Goal: Task Accomplishment & Management: Manage account settings

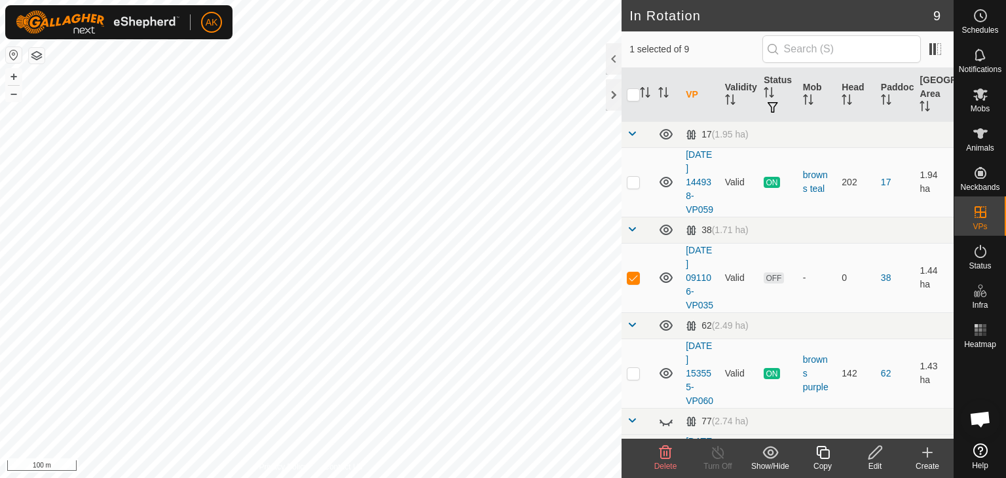
click at [668, 462] on span "Delete" at bounding box center [665, 466] width 23 height 9
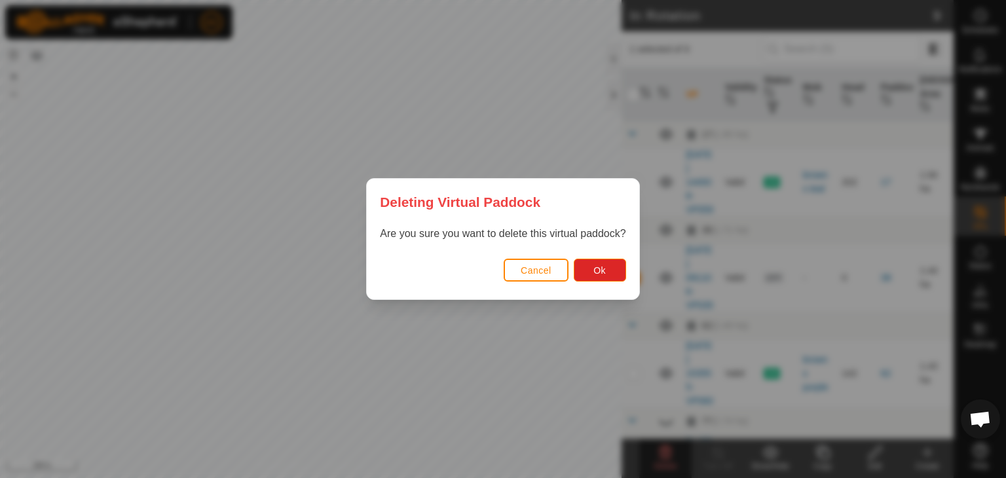
click at [605, 255] on div "Cancel Ok" at bounding box center [503, 277] width 272 height 45
click at [605, 272] on span "Ok" at bounding box center [599, 270] width 12 height 10
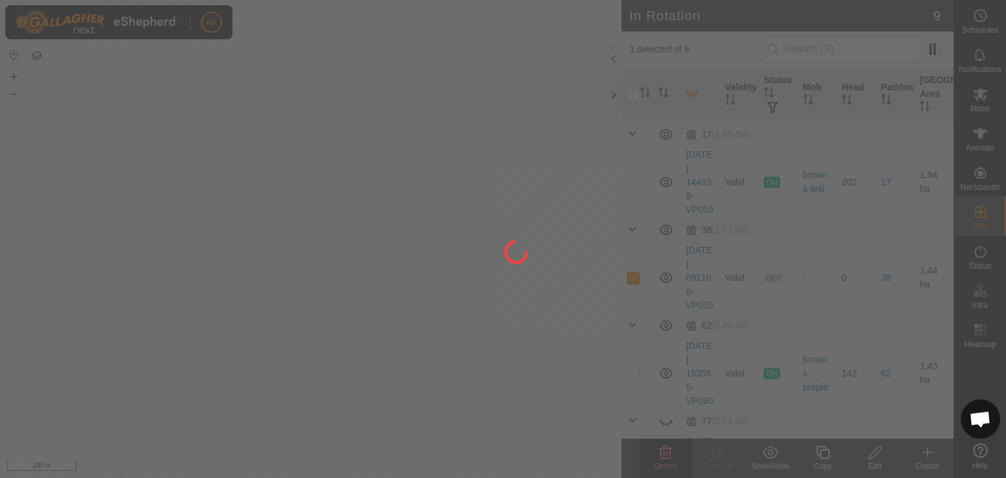
checkbox input "false"
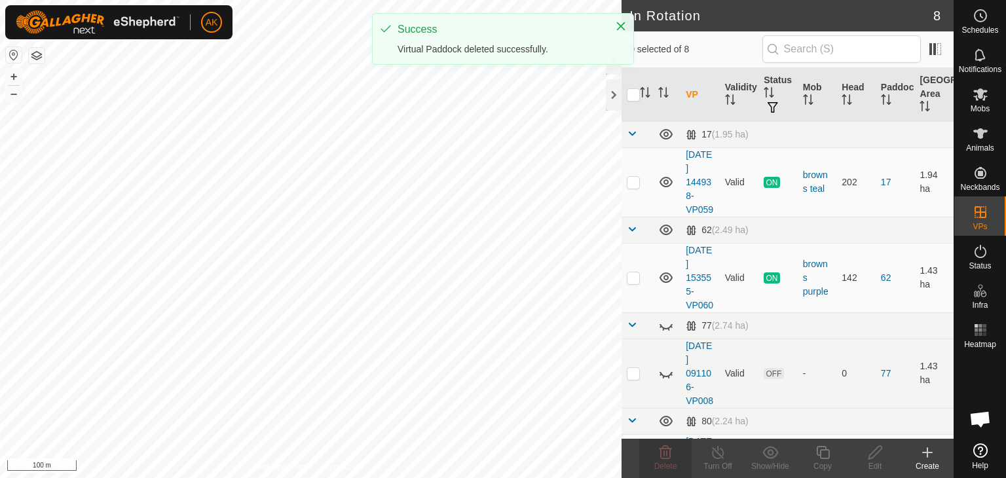
click at [927, 453] on icon at bounding box center [927, 453] width 9 height 0
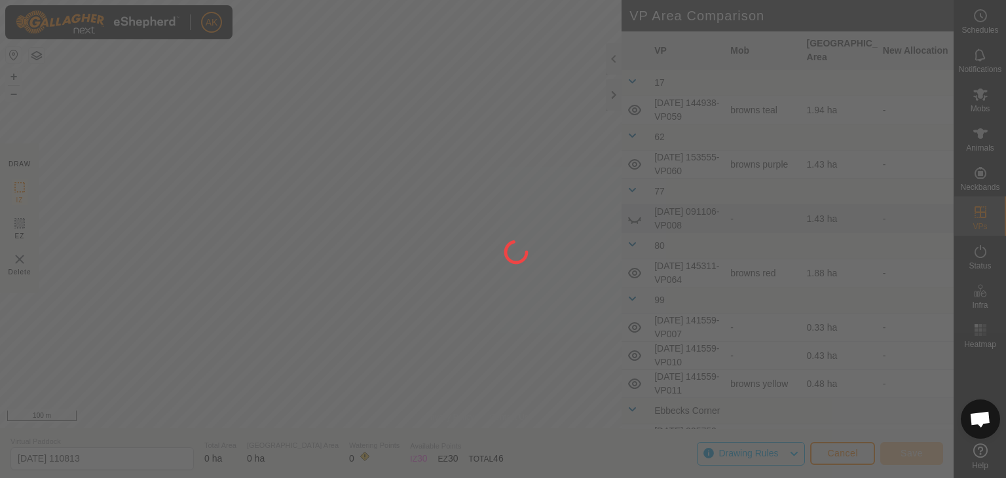
click at [502, 130] on div at bounding box center [503, 239] width 1006 height 478
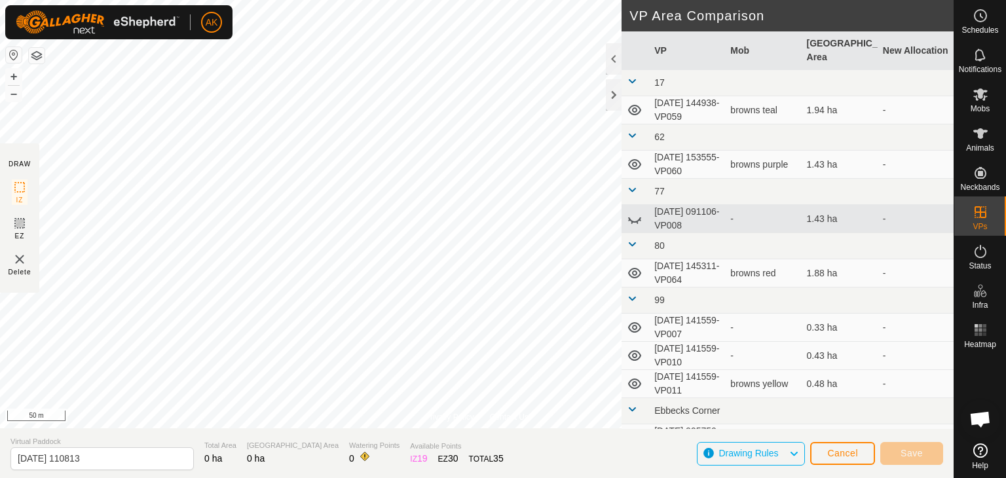
click at [160, 36] on div at bounding box center [98, 22] width 164 height 29
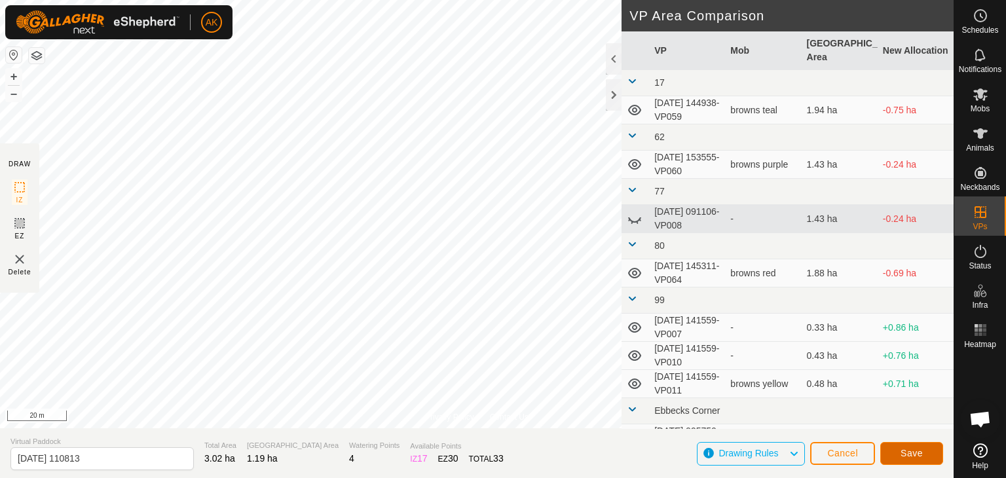
click at [900, 451] on span "Save" at bounding box center [911, 453] width 22 height 10
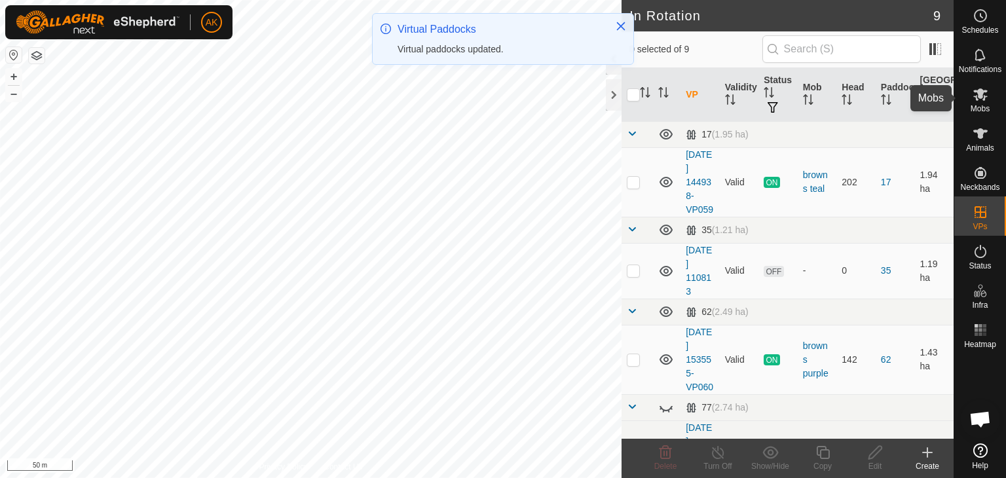
click at [982, 93] on icon at bounding box center [980, 94] width 14 height 12
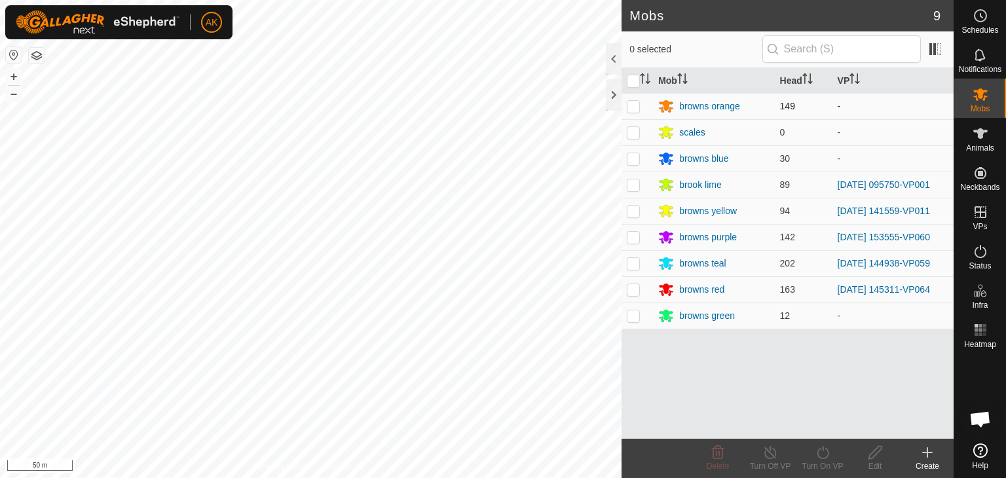
click at [629, 103] on p-checkbox at bounding box center [633, 106] width 13 height 10
checkbox input "true"
click at [822, 454] on icon at bounding box center [823, 453] width 16 height 16
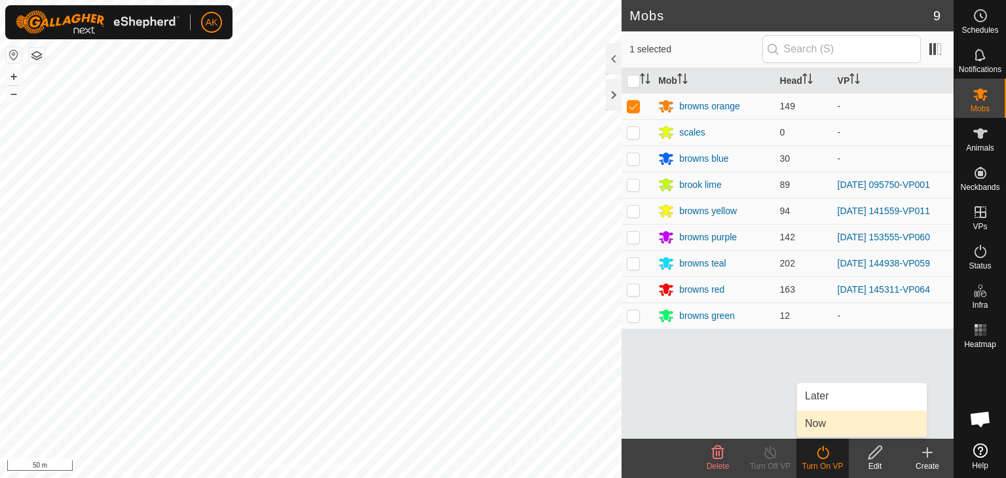
click at [823, 426] on link "Now" at bounding box center [862, 424] width 130 height 26
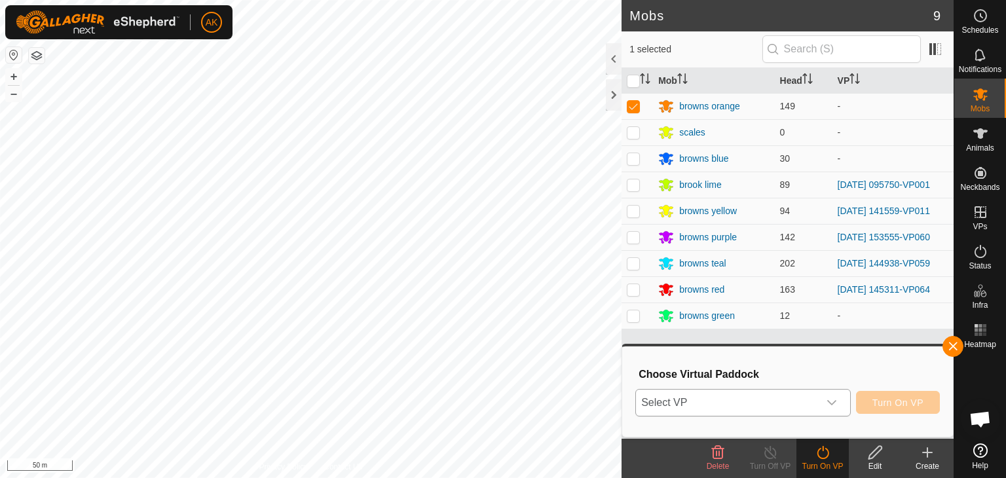
click at [832, 400] on icon "dropdown trigger" at bounding box center [831, 402] width 10 height 10
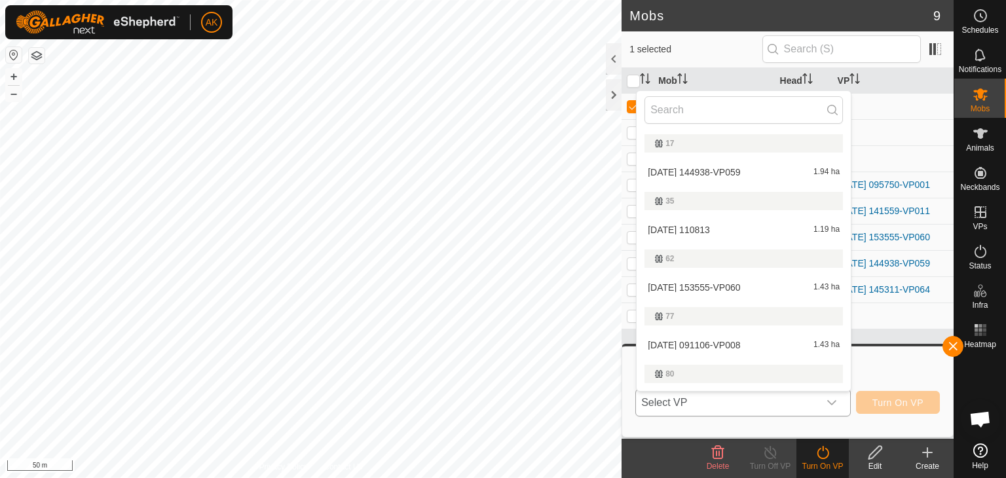
click at [707, 227] on li "[DATE] [DATE] 1.19 ha" at bounding box center [744, 230] width 214 height 26
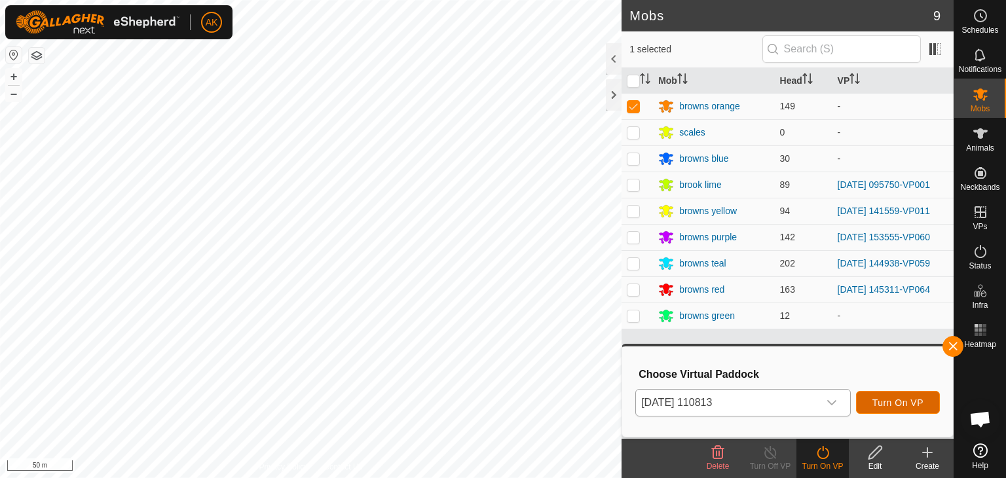
click at [895, 407] on span "Turn On VP" at bounding box center [897, 402] width 51 height 10
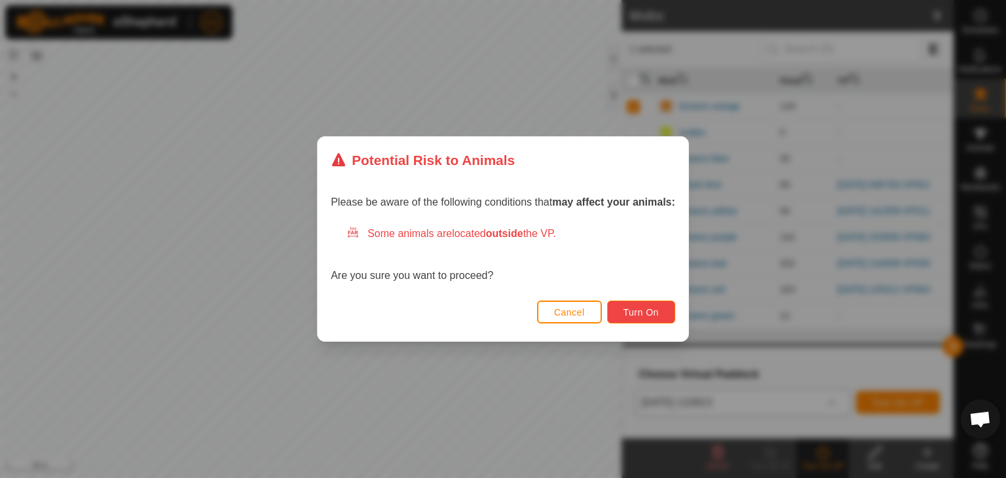
click at [652, 314] on span "Turn On" at bounding box center [640, 312] width 35 height 10
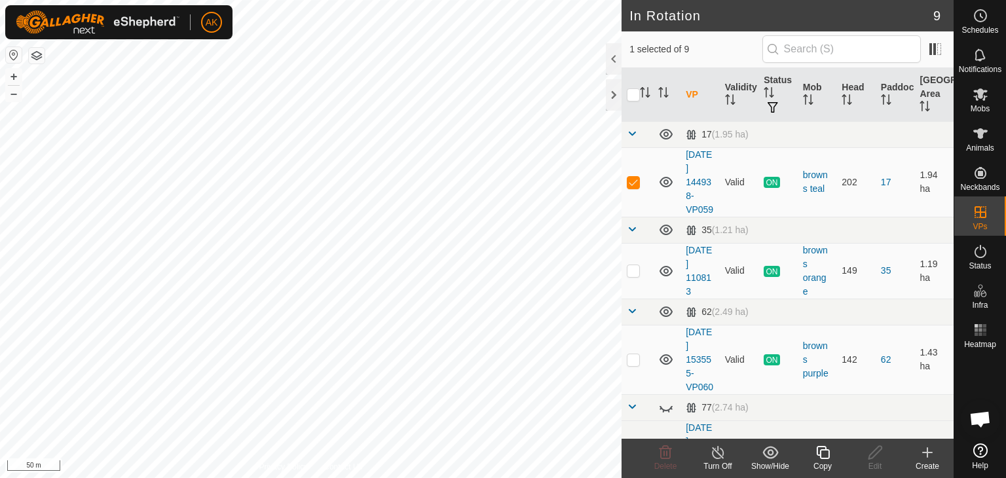
click at [822, 453] on icon at bounding box center [823, 453] width 16 height 16
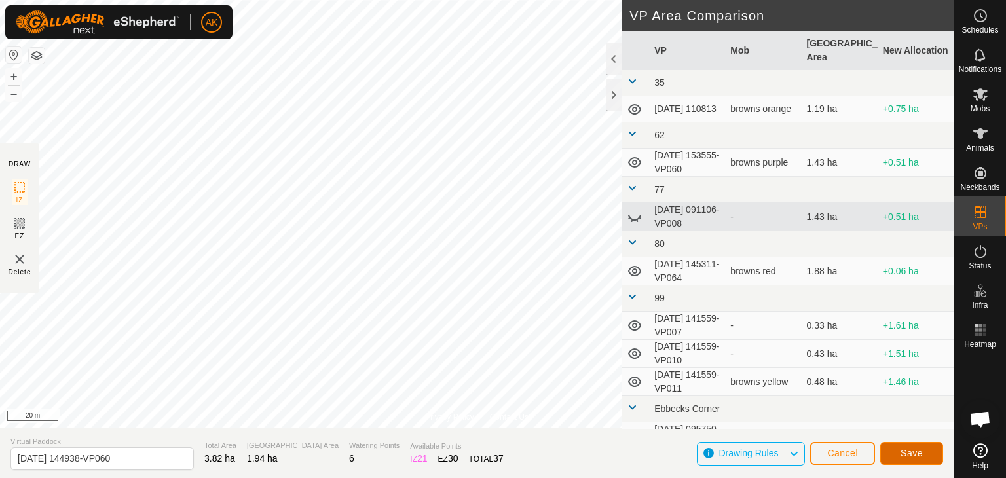
click at [896, 447] on button "Save" at bounding box center [911, 453] width 63 height 23
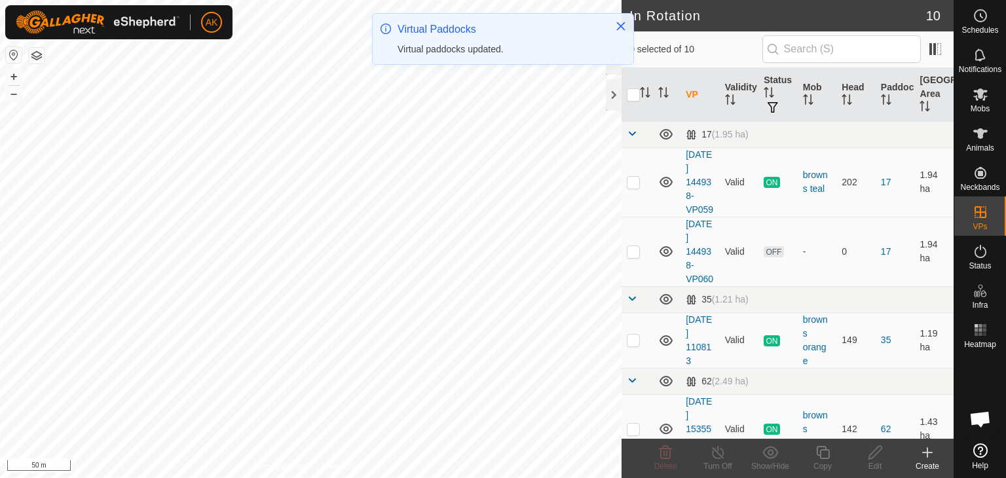
checkbox input "true"
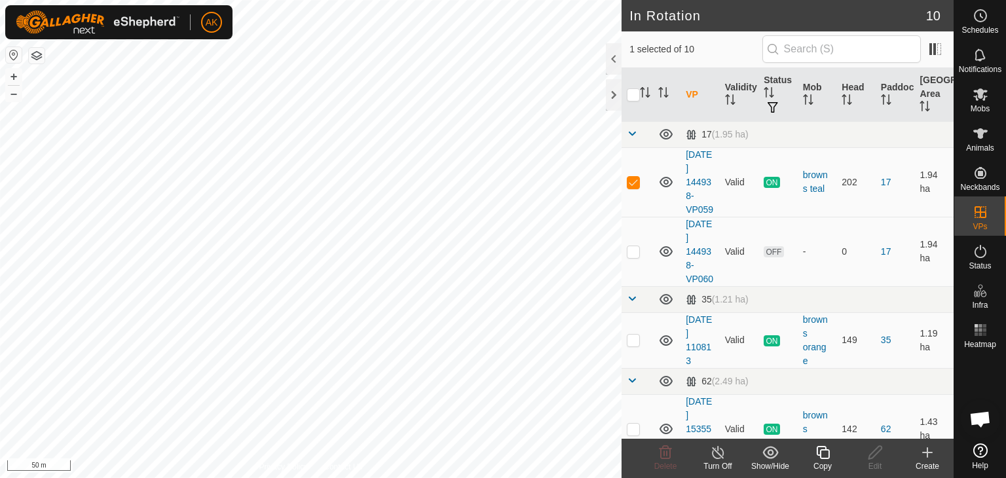
click at [820, 446] on icon at bounding box center [822, 452] width 13 height 13
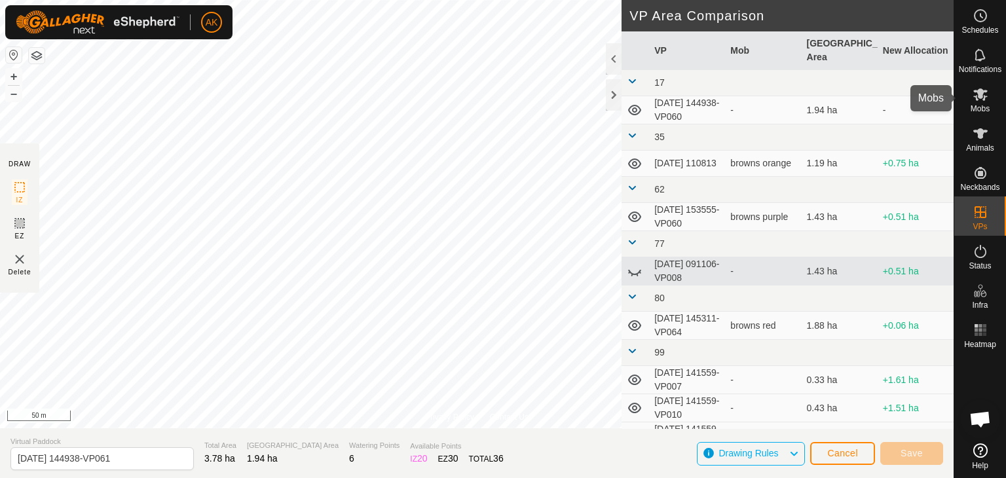
click at [974, 100] on icon at bounding box center [980, 94] width 16 height 16
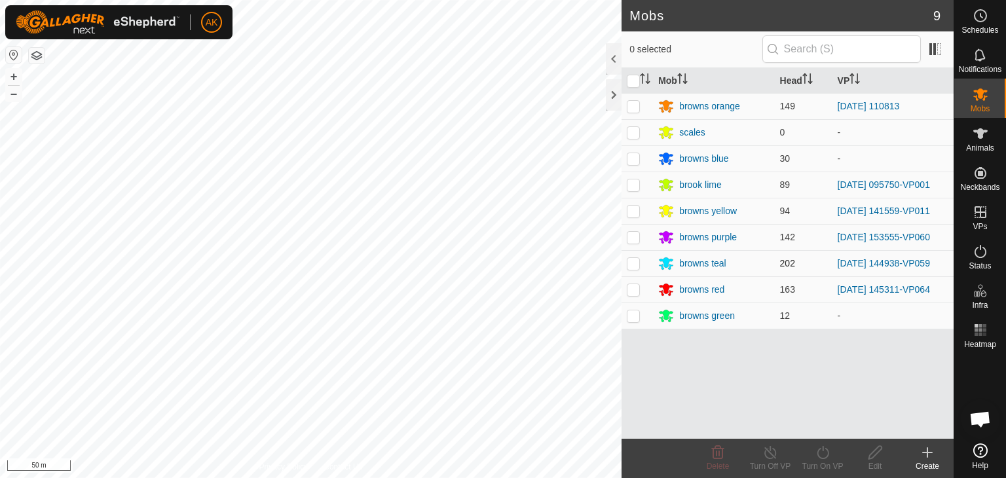
click at [633, 262] on p-checkbox at bounding box center [633, 263] width 13 height 10
checkbox input "true"
click at [819, 450] on icon at bounding box center [823, 452] width 12 height 13
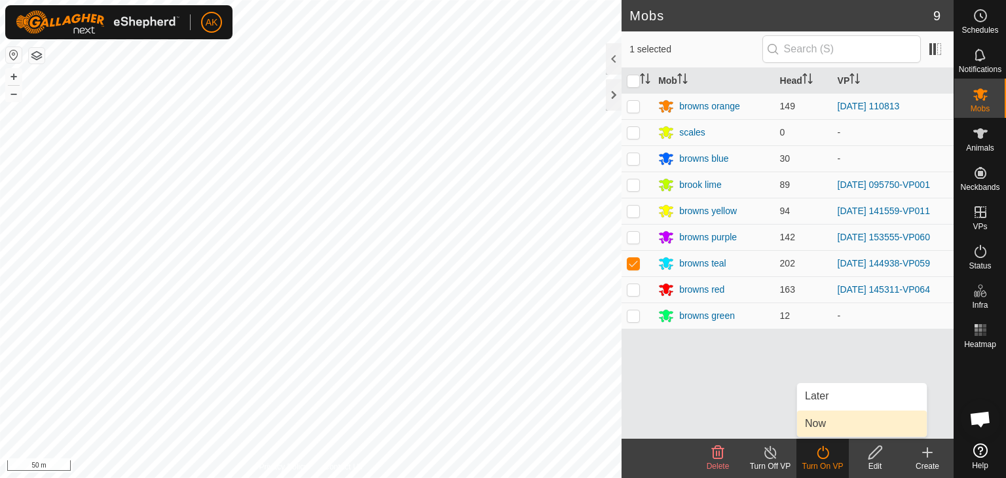
click at [820, 428] on link "Now" at bounding box center [862, 424] width 130 height 26
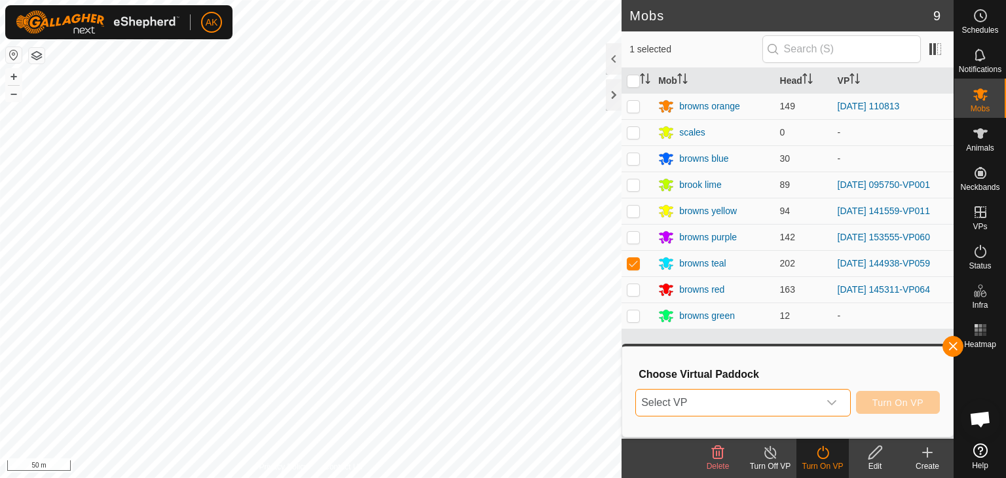
click at [798, 406] on span "Select VP" at bounding box center [727, 403] width 183 height 26
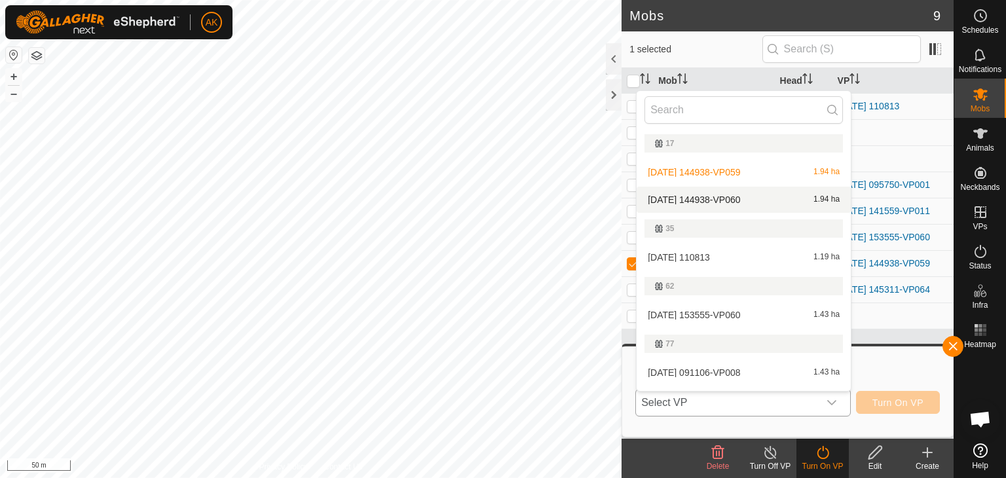
click at [741, 196] on li "[DATE] 144938-VP060 1.94 ha" at bounding box center [744, 200] width 214 height 26
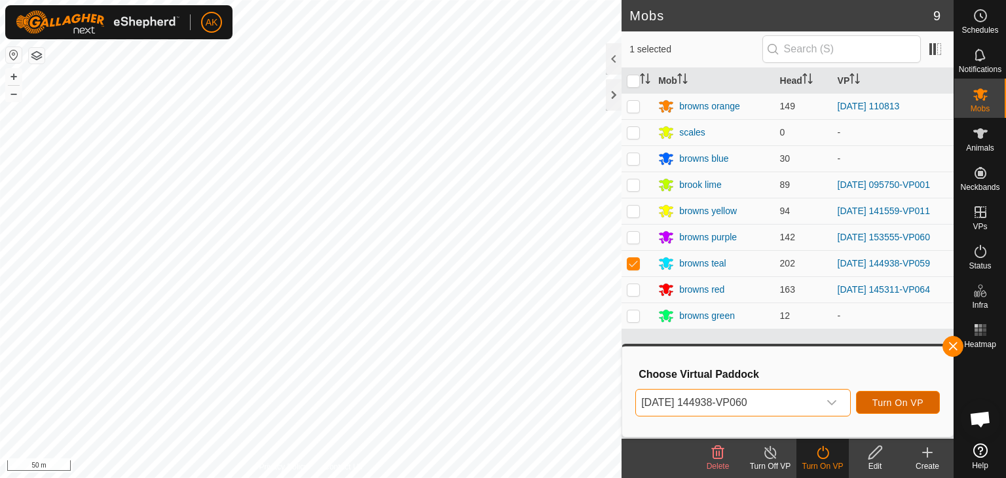
click at [875, 403] on span "Turn On VP" at bounding box center [897, 402] width 51 height 10
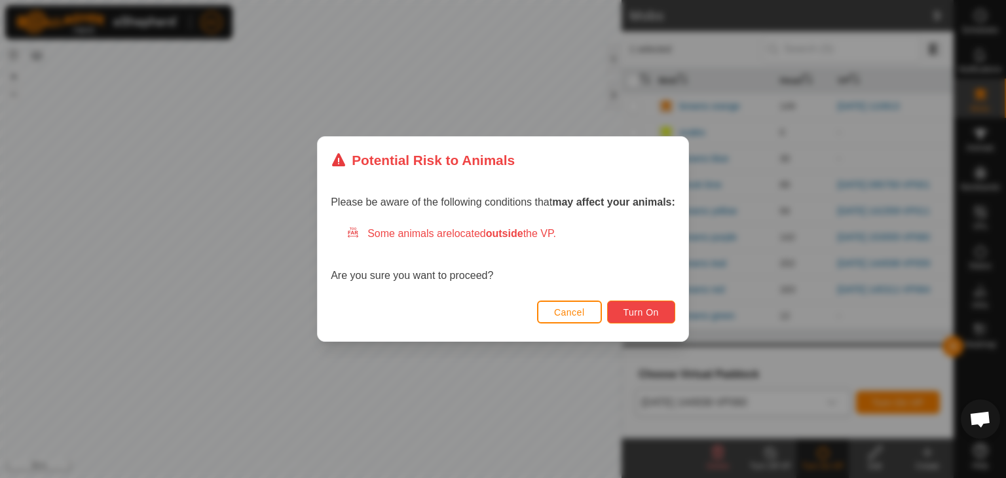
click at [645, 310] on span "Turn On" at bounding box center [640, 312] width 35 height 10
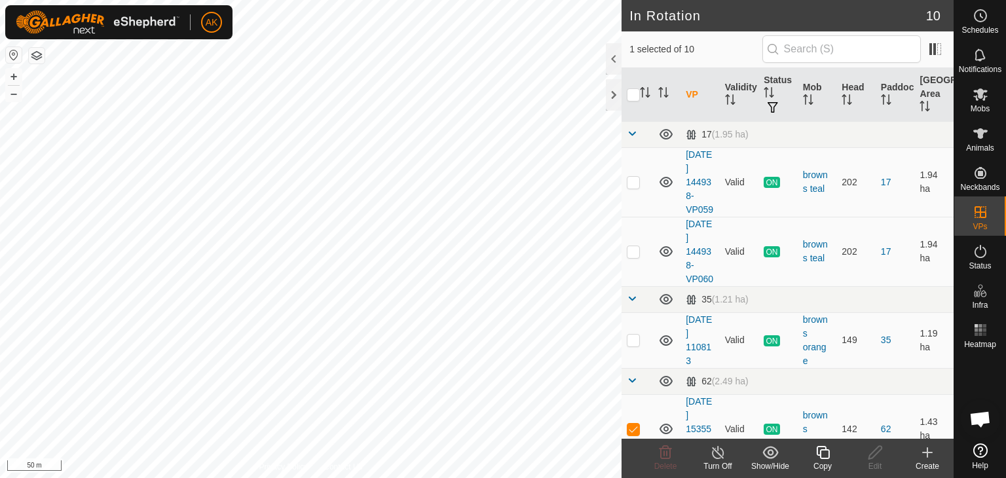
click at [823, 452] on icon at bounding box center [823, 453] width 16 height 16
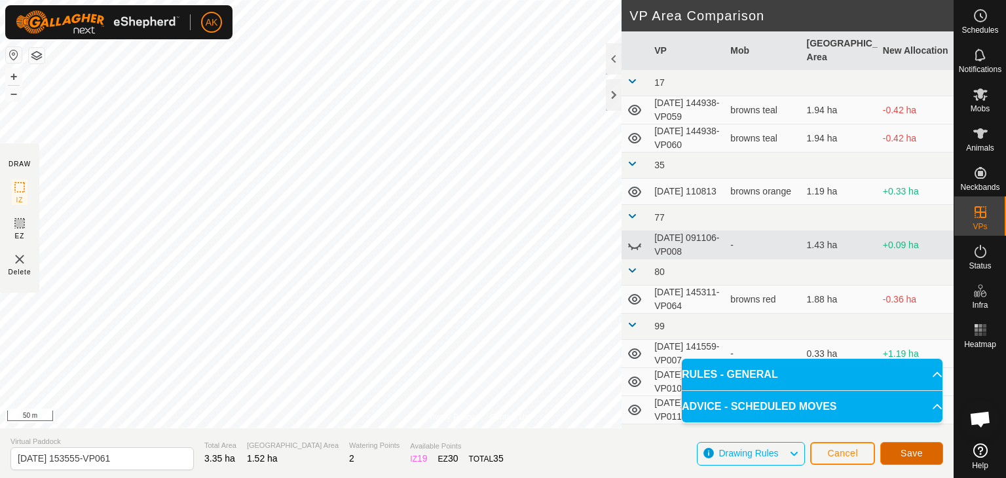
click at [908, 456] on span "Save" at bounding box center [911, 453] width 22 height 10
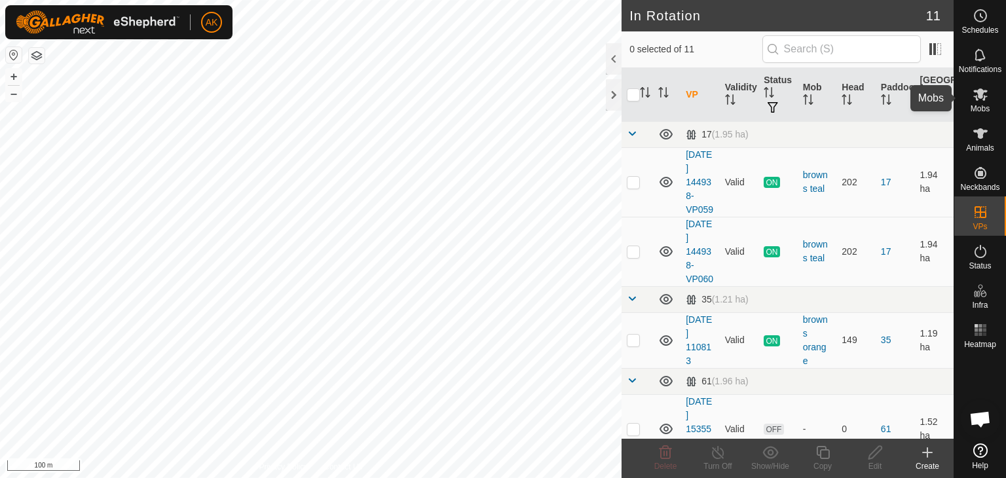
click at [980, 92] on icon at bounding box center [980, 94] width 14 height 12
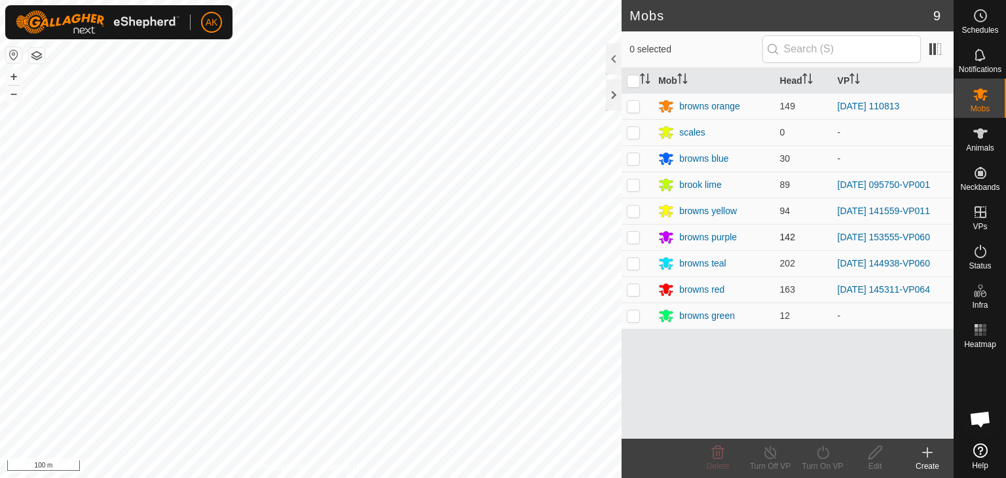
click at [629, 236] on p-checkbox at bounding box center [633, 237] width 13 height 10
checkbox input "true"
click at [820, 457] on icon at bounding box center [823, 452] width 12 height 13
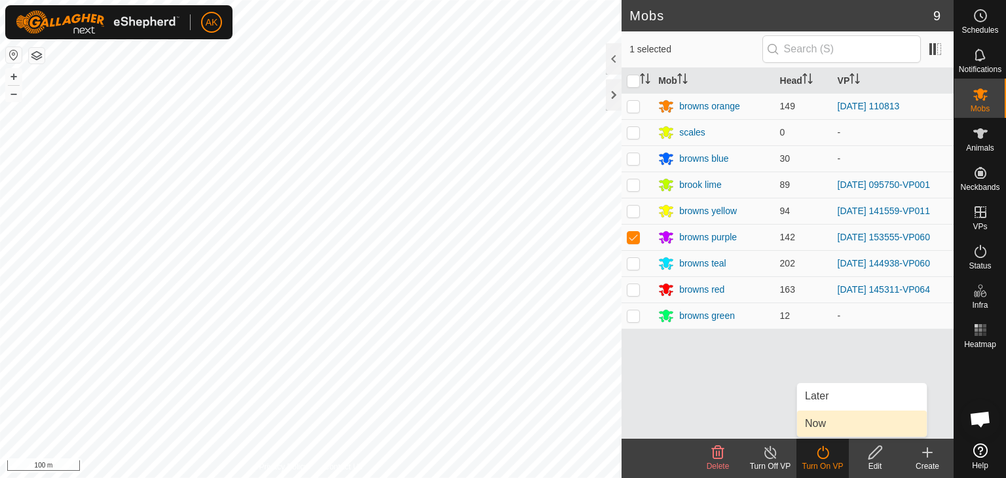
click at [820, 428] on link "Now" at bounding box center [862, 424] width 130 height 26
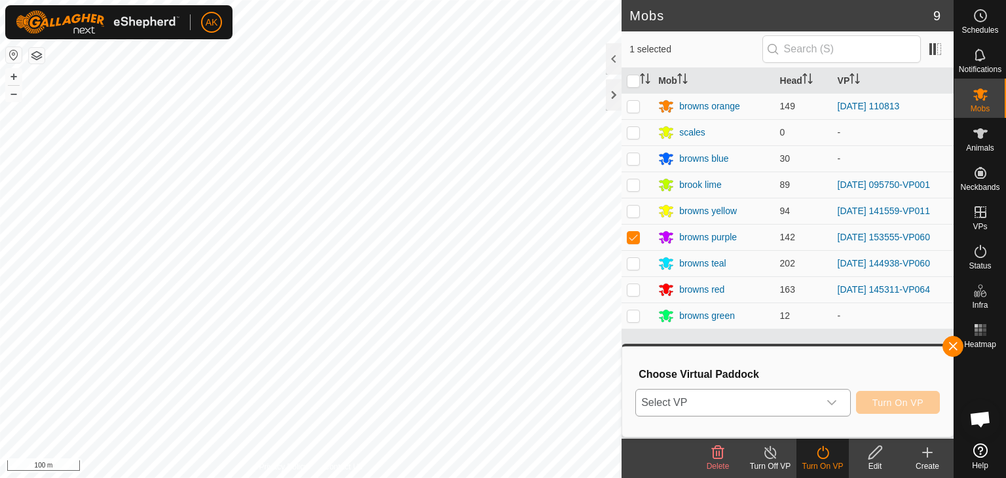
click at [778, 398] on span "Select VP" at bounding box center [727, 403] width 183 height 26
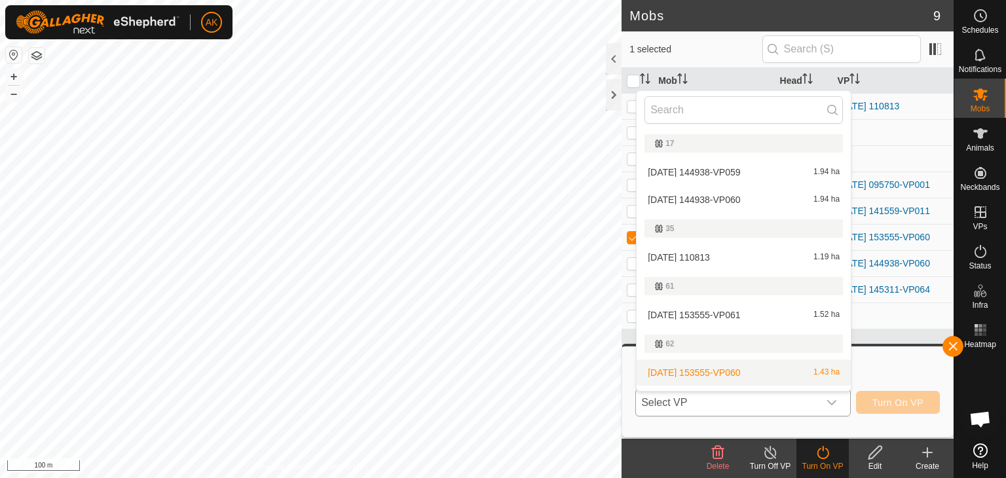
click at [744, 375] on li "[DATE] 153555-VP060 1.43 ha" at bounding box center [744, 373] width 214 height 26
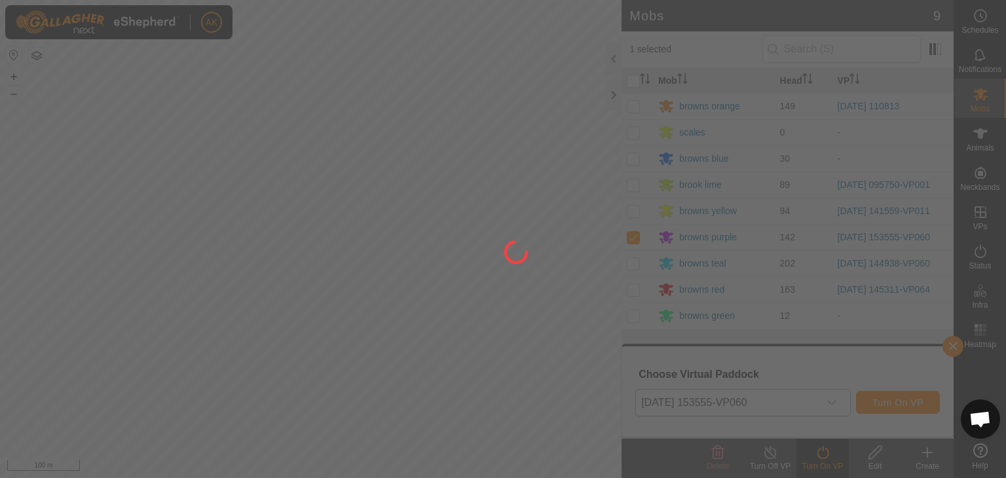
click at [825, 401] on div at bounding box center [503, 239] width 1006 height 478
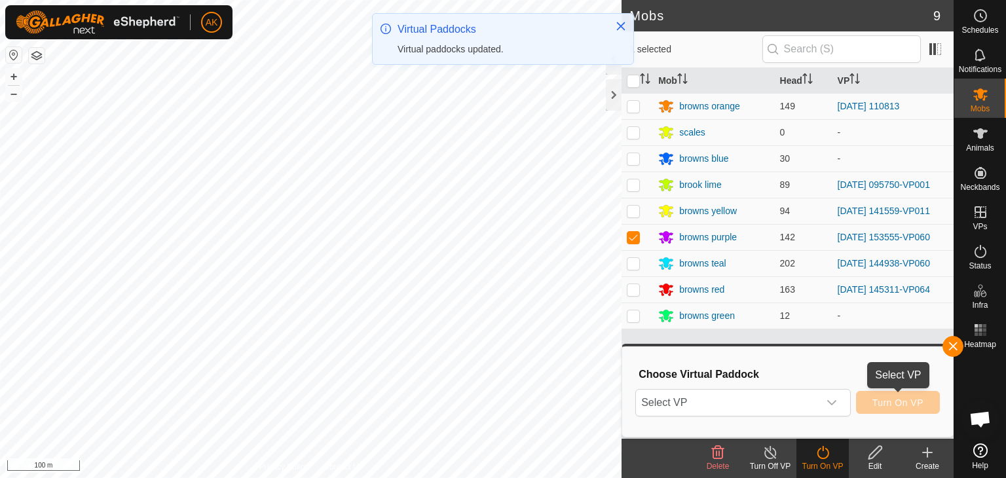
click at [886, 413] on button "Turn On VP" at bounding box center [898, 402] width 84 height 23
click at [838, 401] on div "dropdown trigger" at bounding box center [832, 403] width 26 height 26
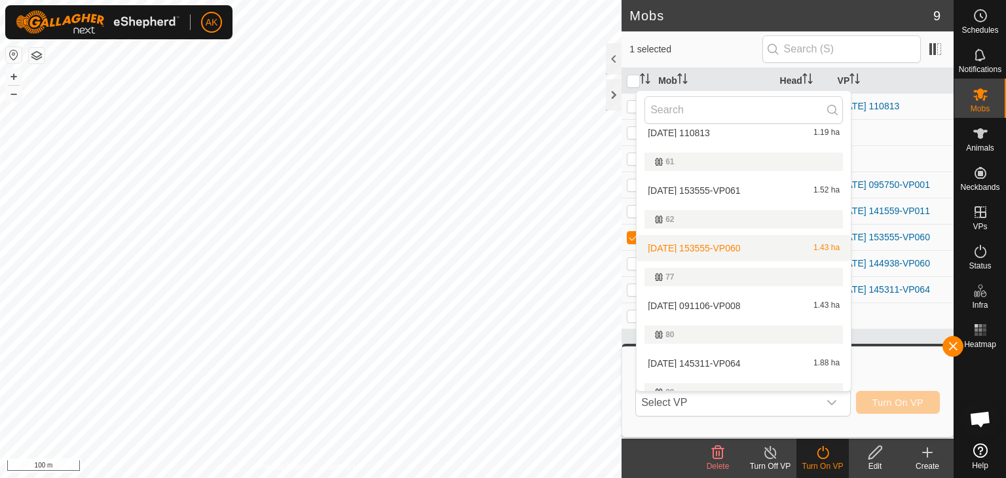
scroll to position [131, 0]
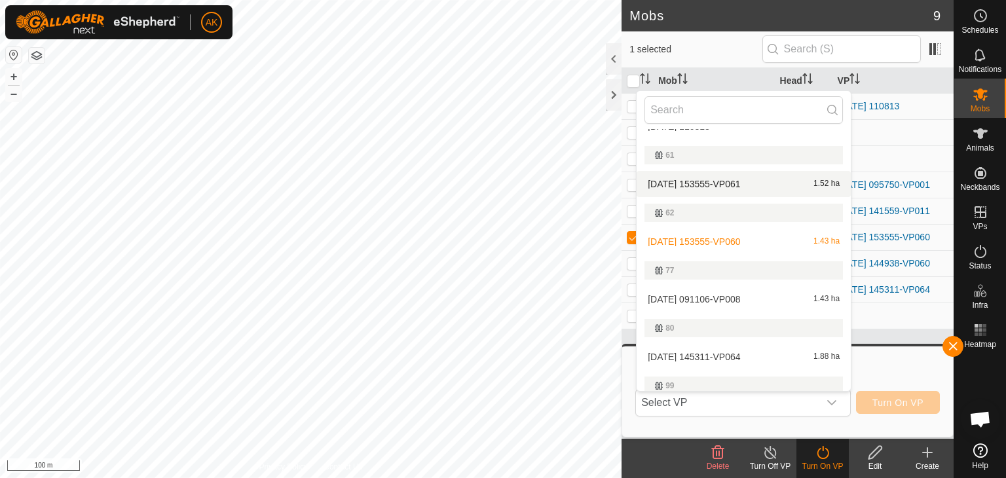
click at [724, 180] on li "[DATE] 153555-VP061 1.52 ha" at bounding box center [744, 184] width 214 height 26
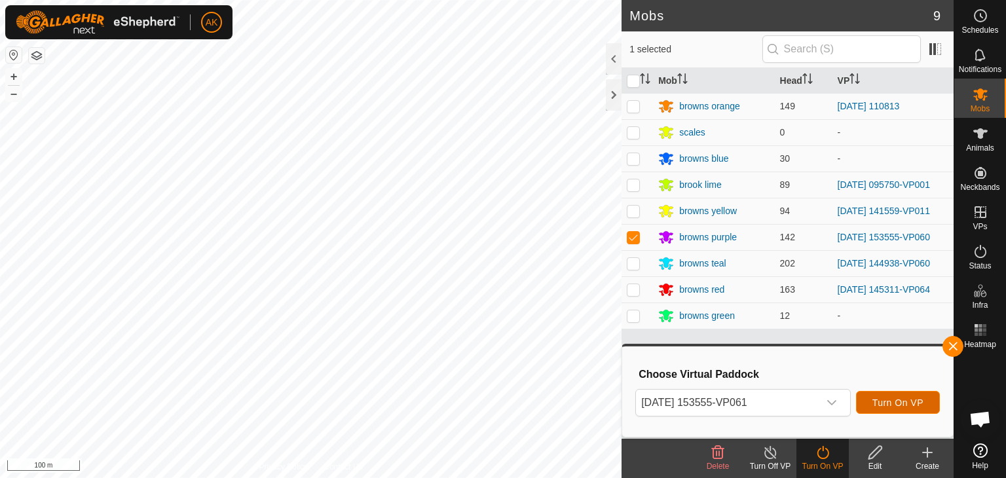
click at [898, 405] on span "Turn On VP" at bounding box center [897, 402] width 51 height 10
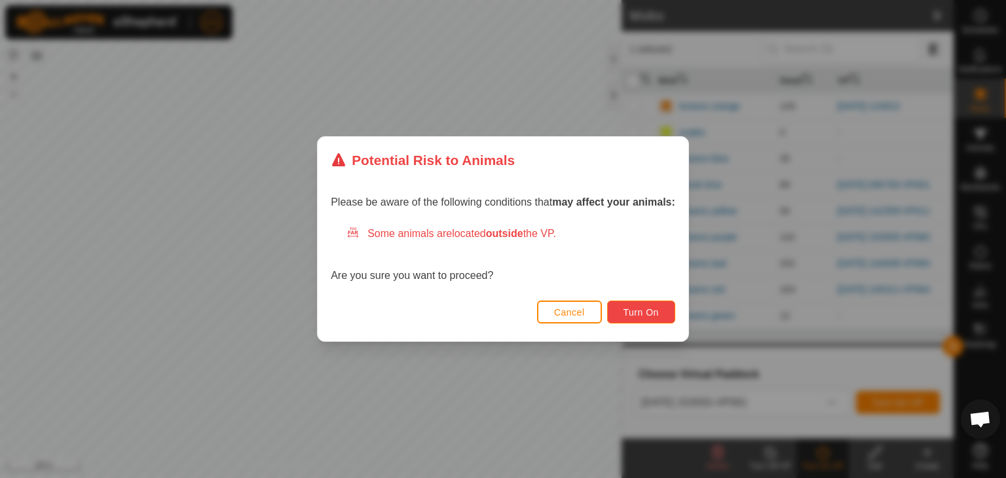
click at [639, 314] on span "Turn On" at bounding box center [640, 312] width 35 height 10
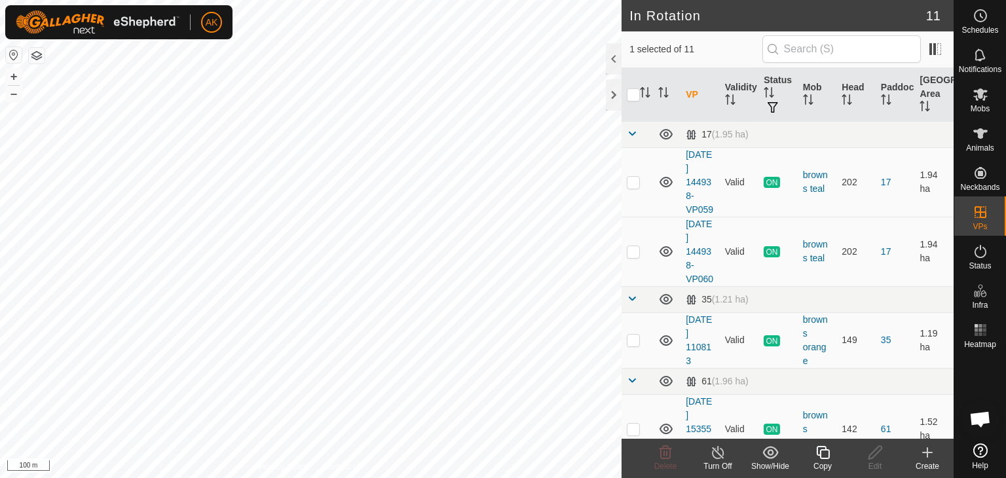
click at [826, 456] on icon at bounding box center [823, 453] width 16 height 16
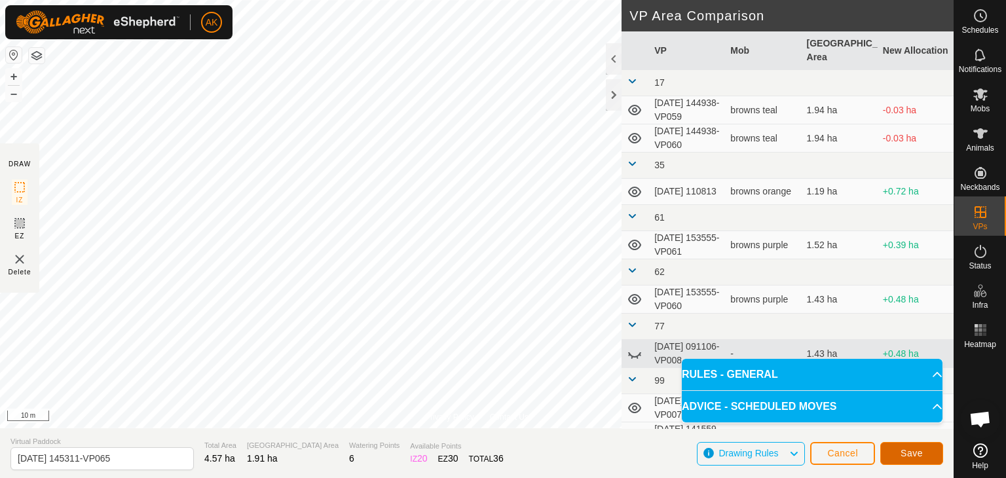
click at [901, 453] on span "Save" at bounding box center [911, 453] width 22 height 10
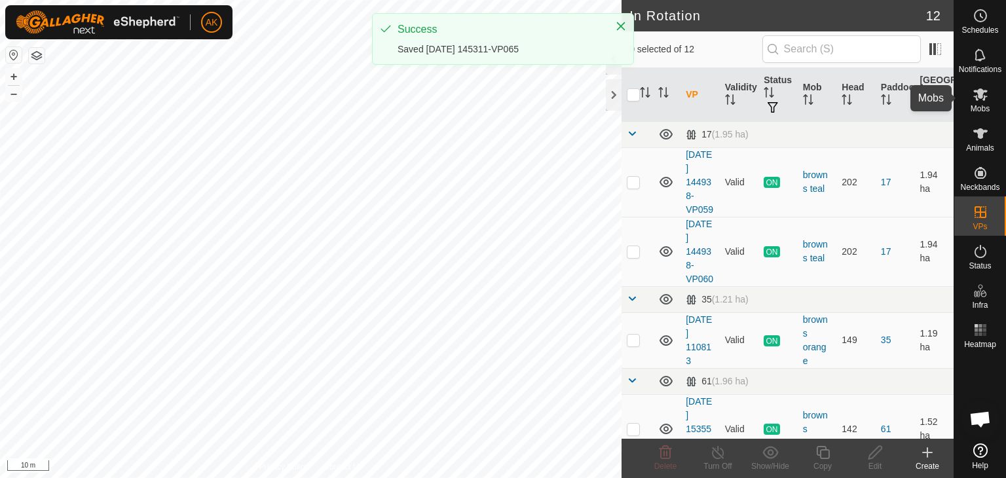
click at [972, 90] on icon at bounding box center [980, 94] width 16 height 16
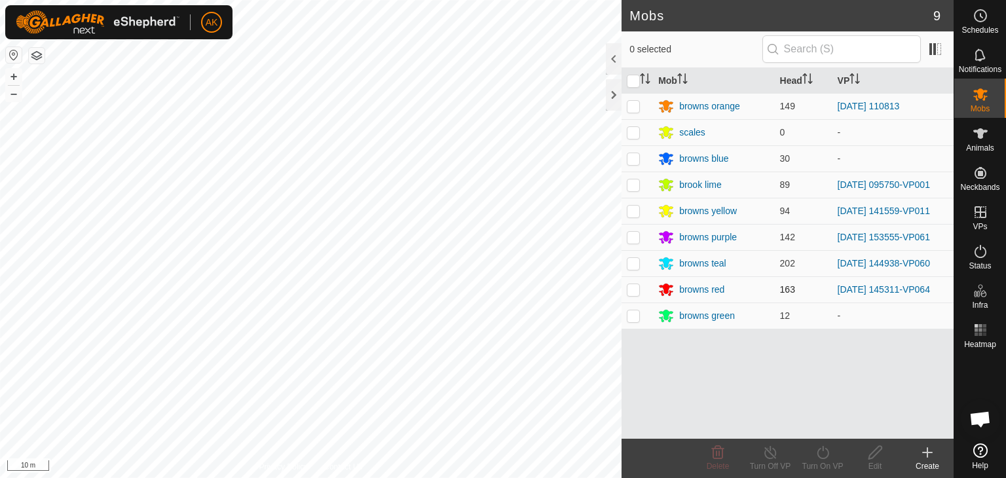
click at [631, 289] on p-checkbox at bounding box center [633, 289] width 13 height 10
checkbox input "true"
click at [820, 449] on icon at bounding box center [823, 453] width 16 height 16
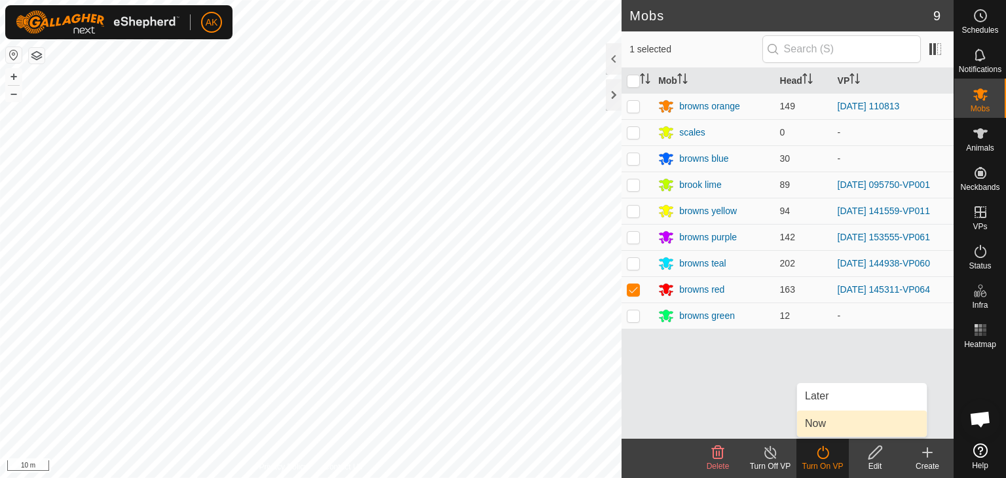
click at [829, 413] on link "Now" at bounding box center [862, 424] width 130 height 26
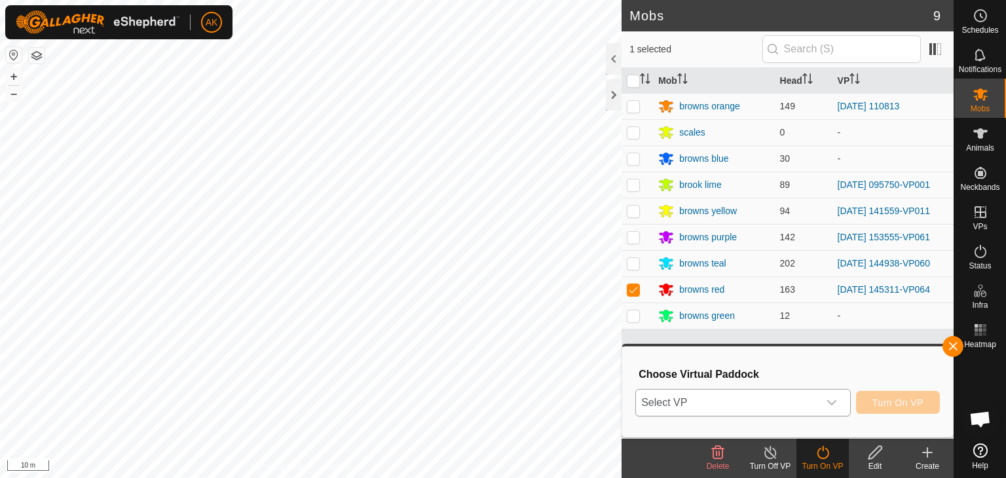
click at [838, 407] on div "dropdown trigger" at bounding box center [832, 403] width 26 height 26
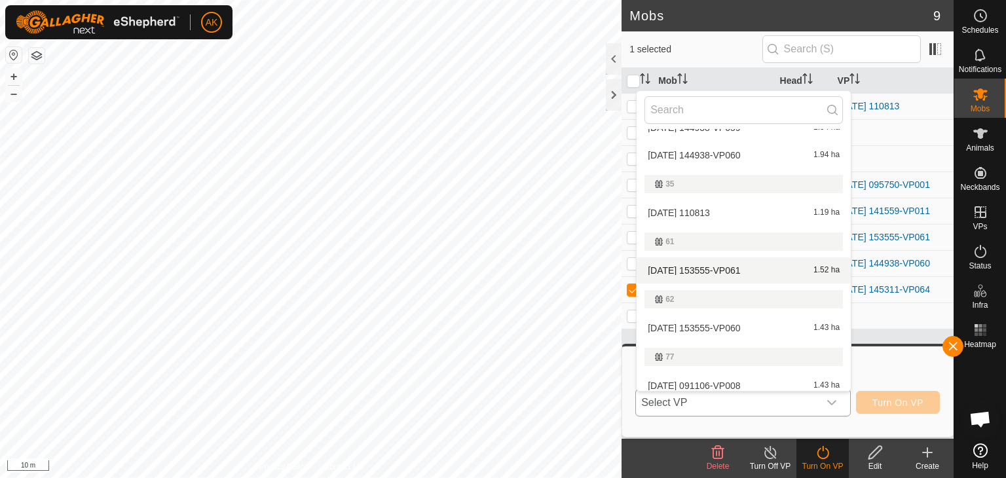
scroll to position [196, 0]
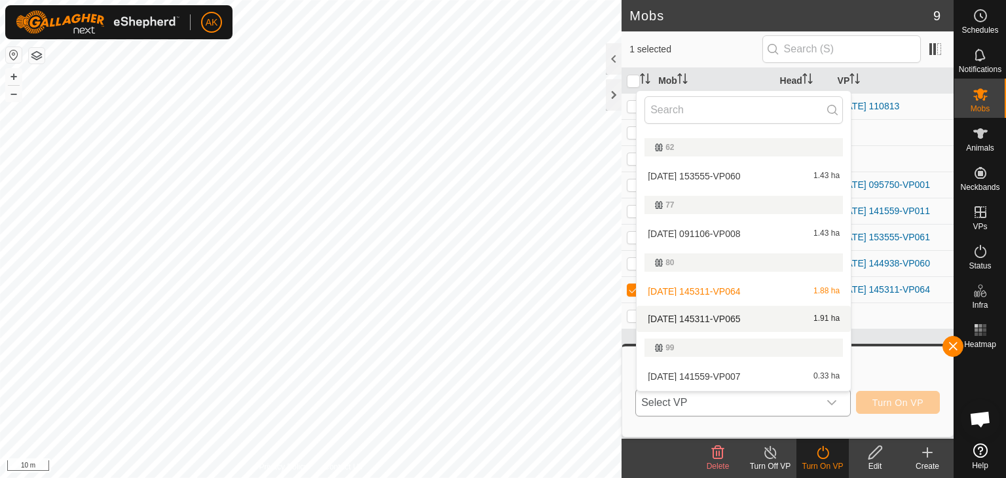
click at [722, 317] on li "[DATE] 145311-VP065 1.91 ha" at bounding box center [744, 319] width 214 height 26
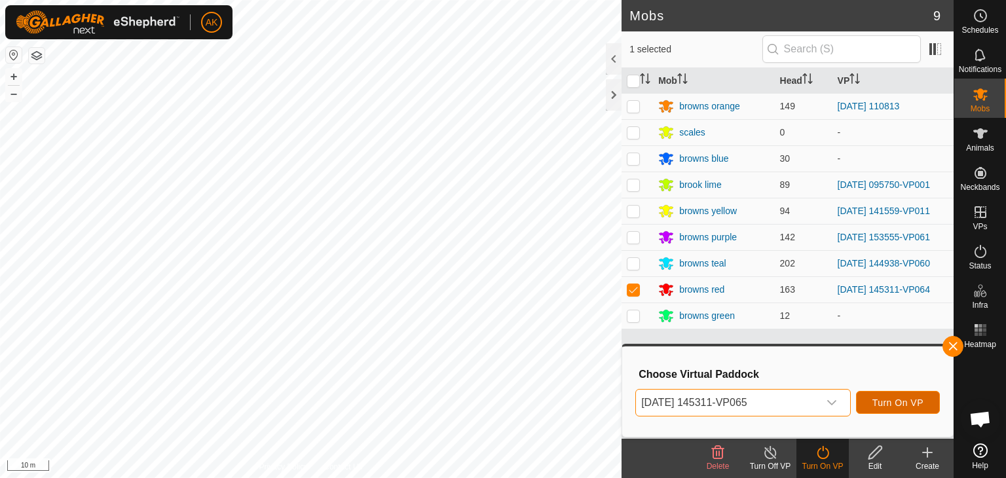
click at [909, 407] on span "Turn On VP" at bounding box center [897, 402] width 51 height 10
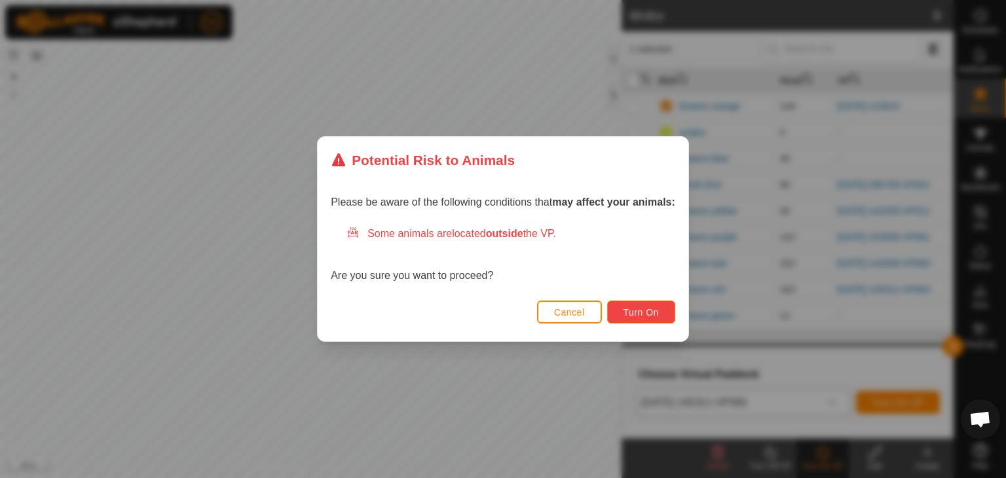
click at [626, 311] on span "Turn On" at bounding box center [640, 312] width 35 height 10
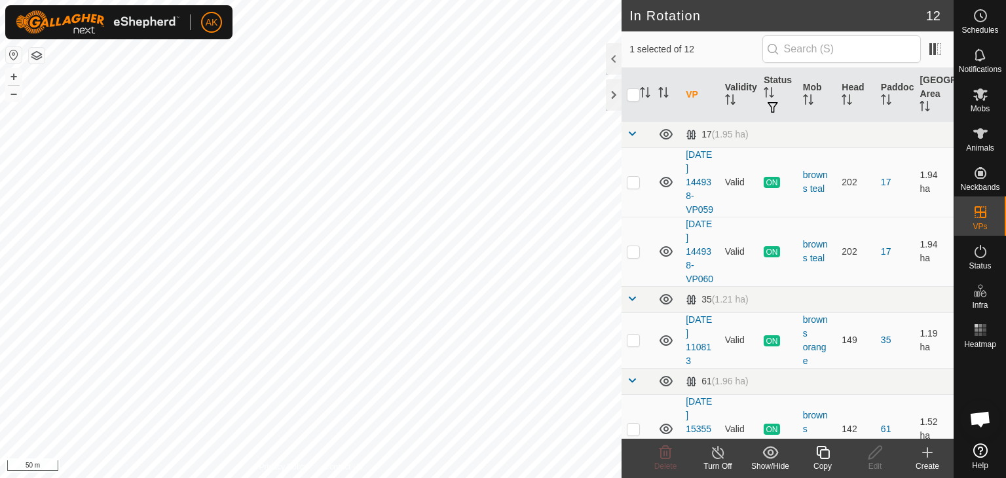
checkbox input "true"
checkbox input "false"
click at [664, 451] on icon at bounding box center [665, 452] width 12 height 13
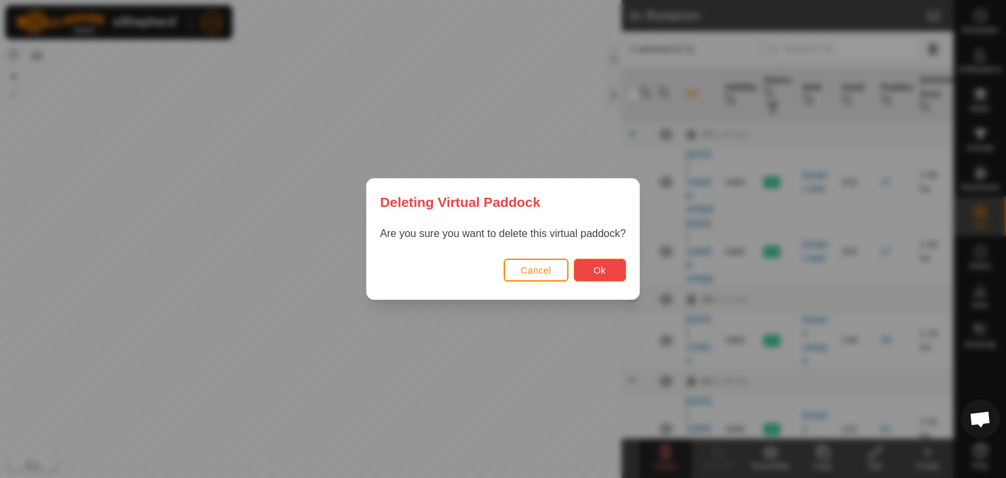
click at [602, 267] on span "Ok" at bounding box center [599, 270] width 12 height 10
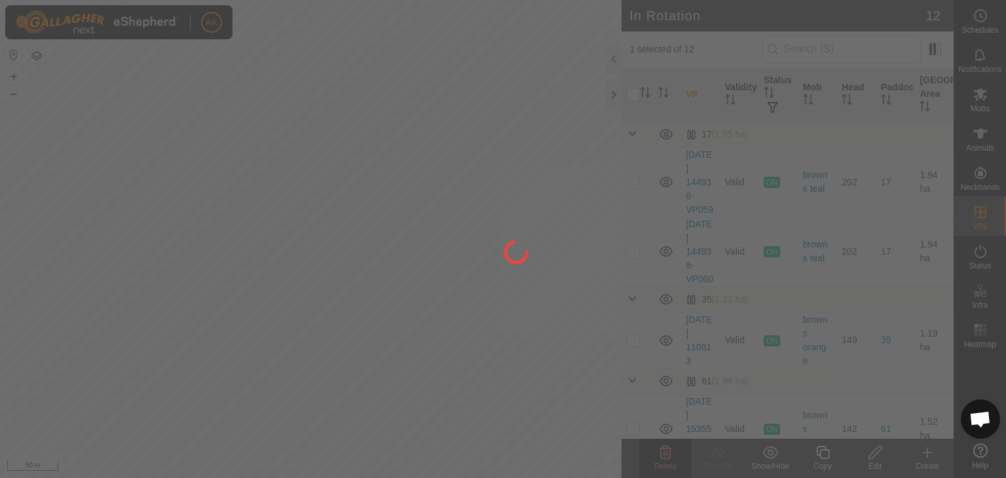
checkbox input "false"
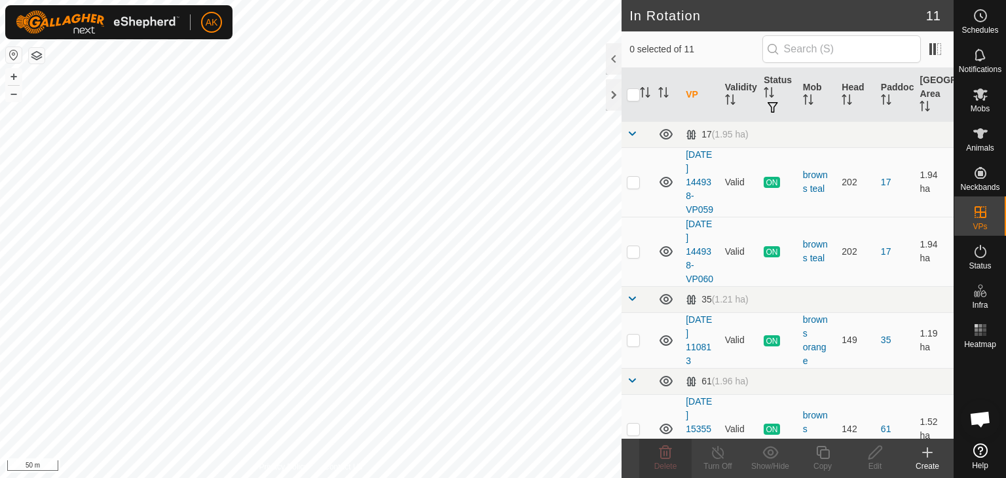
checkbox input "true"
checkbox input "false"
click at [668, 453] on icon at bounding box center [665, 453] width 16 height 16
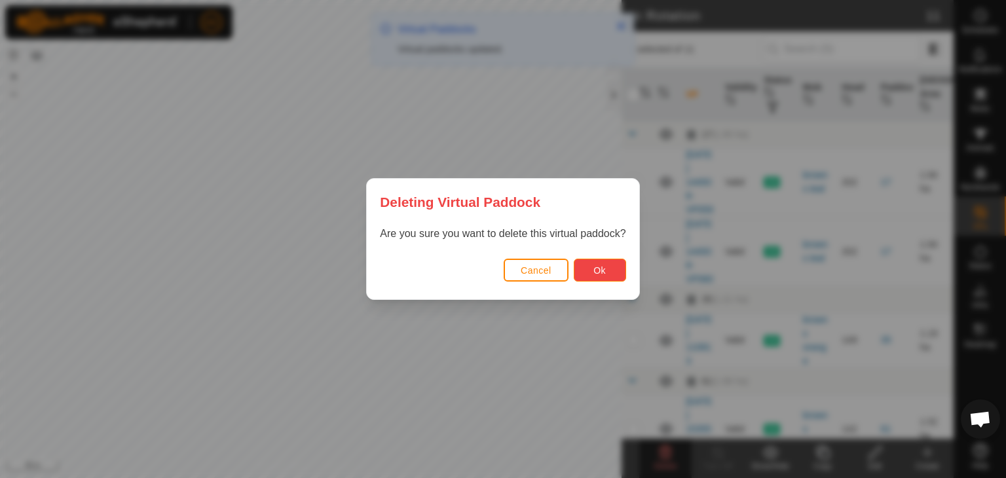
click at [585, 265] on button "Ok" at bounding box center [600, 270] width 52 height 23
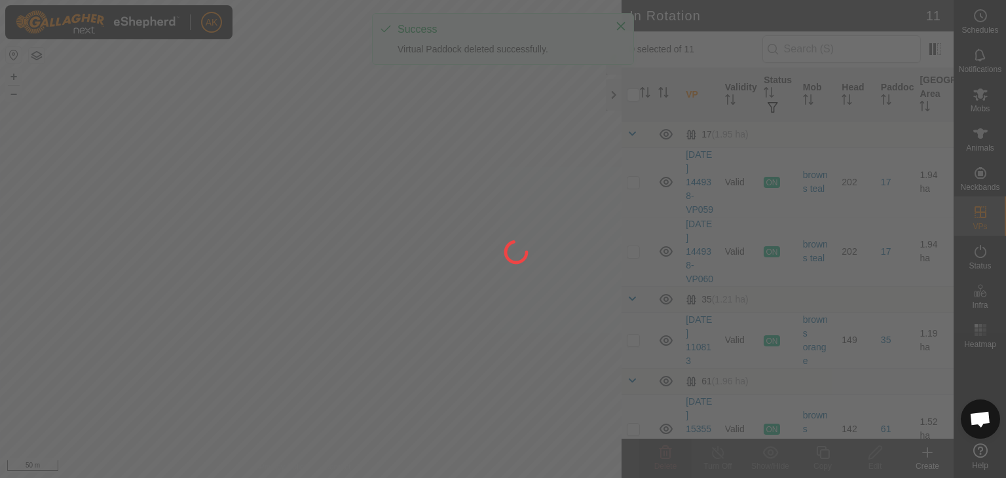
checkbox input "false"
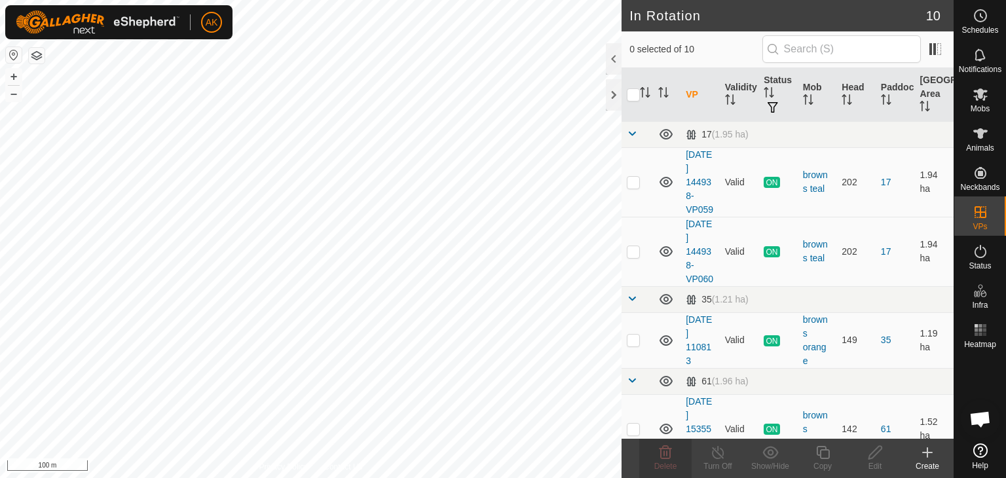
checkbox input "true"
click at [817, 449] on icon at bounding box center [823, 453] width 16 height 16
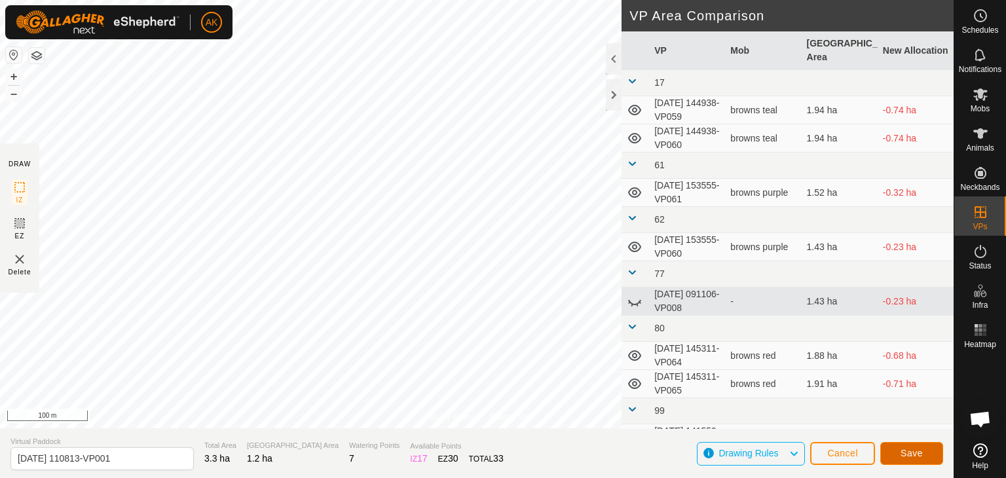
click at [917, 454] on span "Save" at bounding box center [911, 453] width 22 height 10
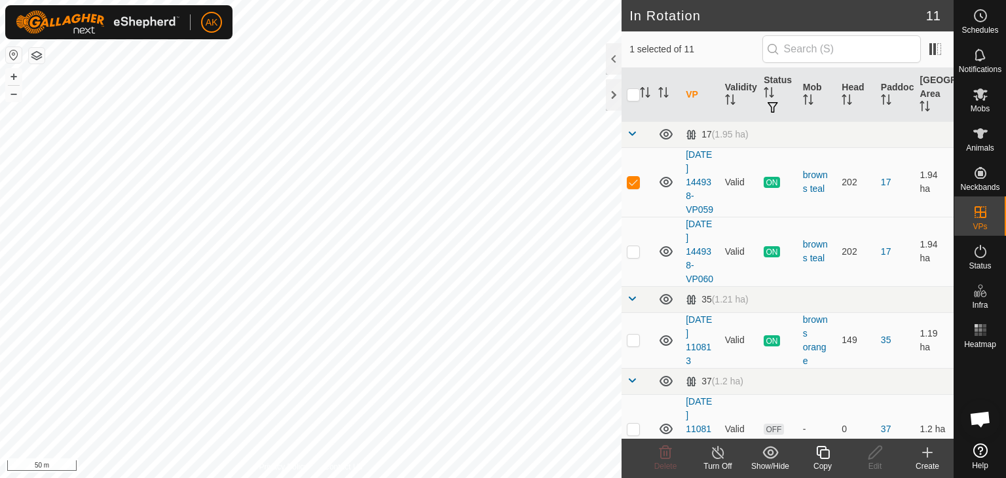
checkbox input "false"
checkbox input "true"
click at [821, 458] on icon at bounding box center [822, 452] width 13 height 13
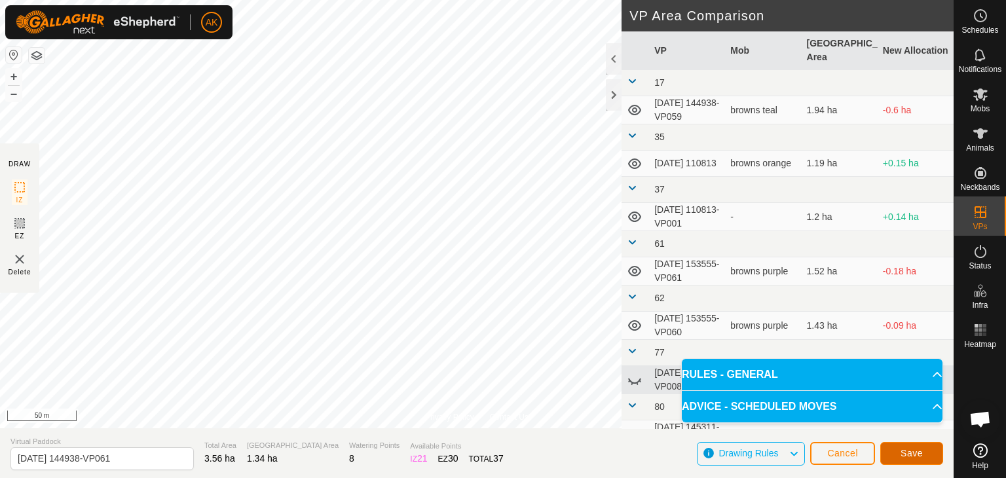
click at [908, 443] on button "Save" at bounding box center [911, 453] width 63 height 23
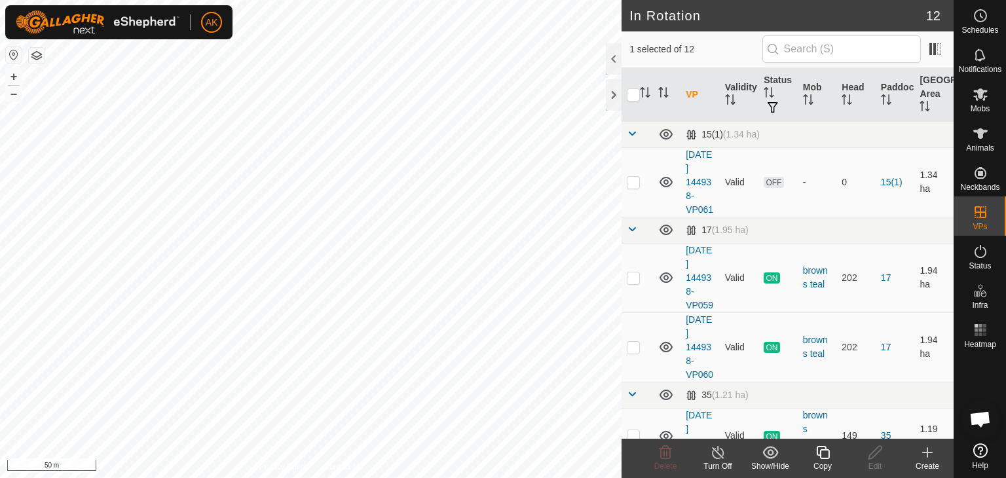
checkbox input "false"
checkbox input "true"
checkbox input "false"
click at [822, 459] on icon at bounding box center [823, 453] width 16 height 16
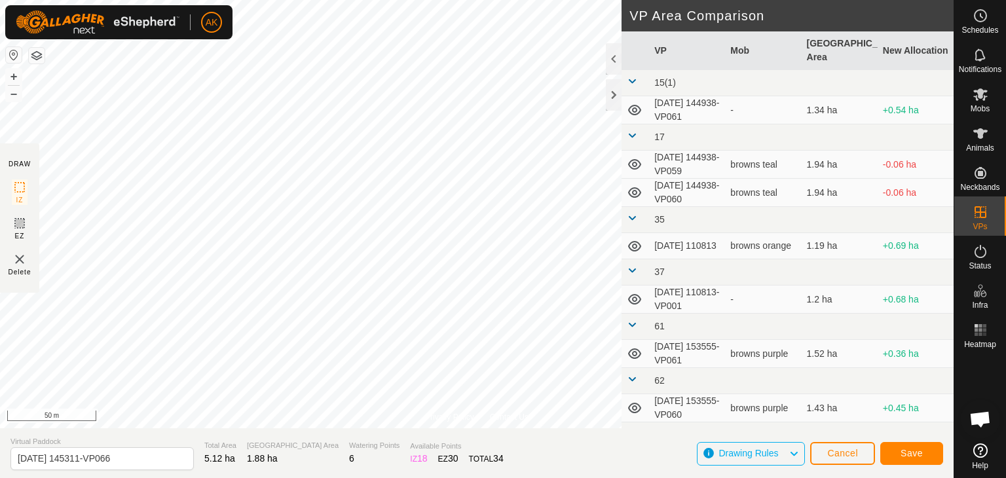
click at [374, 458] on div "Privacy Policy Contact Us 927532 2617927532 browns red [DATE] 145311-VP064 + – …" at bounding box center [476, 239] width 953 height 478
click at [923, 451] on button "Save" at bounding box center [911, 453] width 63 height 23
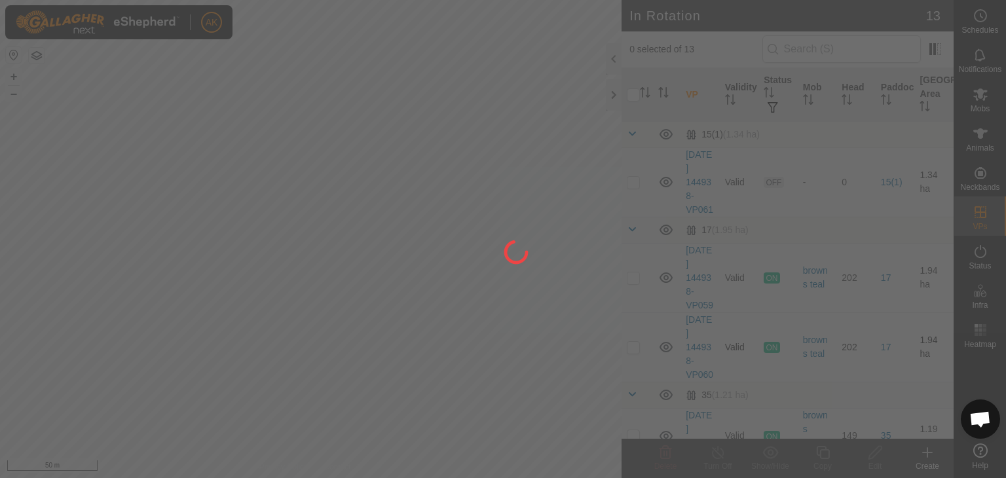
click at [344, 273] on div at bounding box center [503, 239] width 1006 height 478
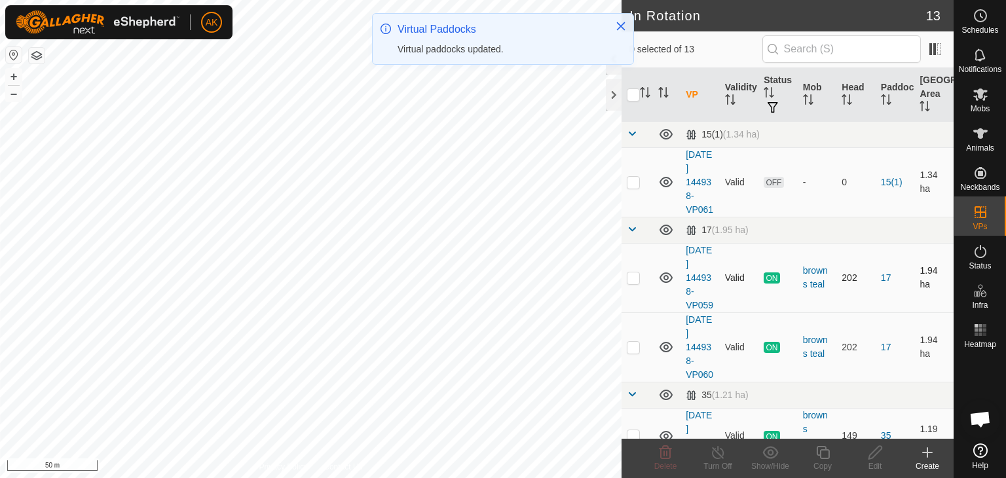
checkbox input "true"
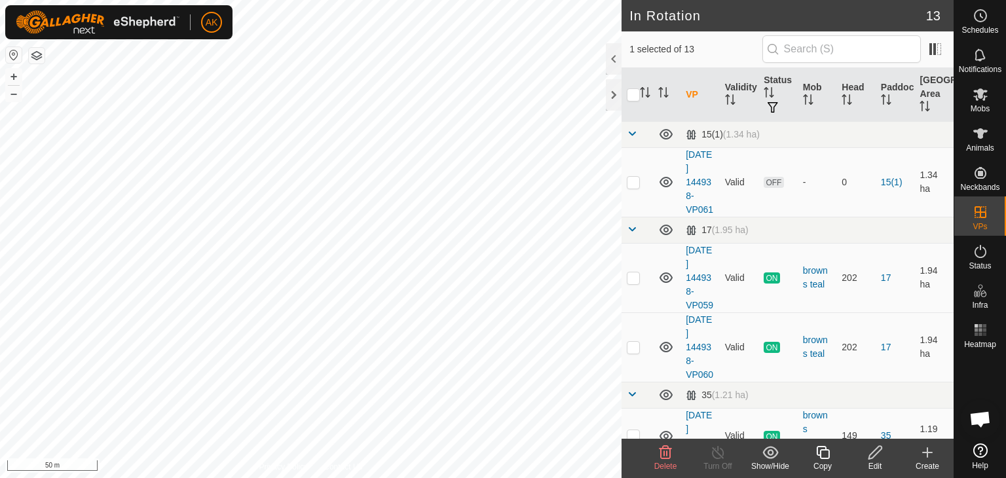
click at [874, 451] on icon at bounding box center [874, 452] width 13 height 13
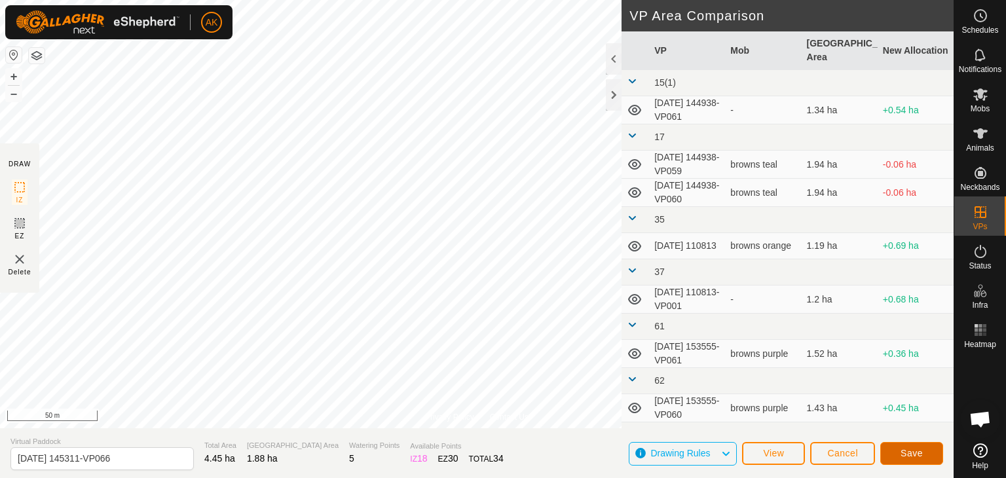
click at [912, 453] on span "Save" at bounding box center [911, 453] width 22 height 10
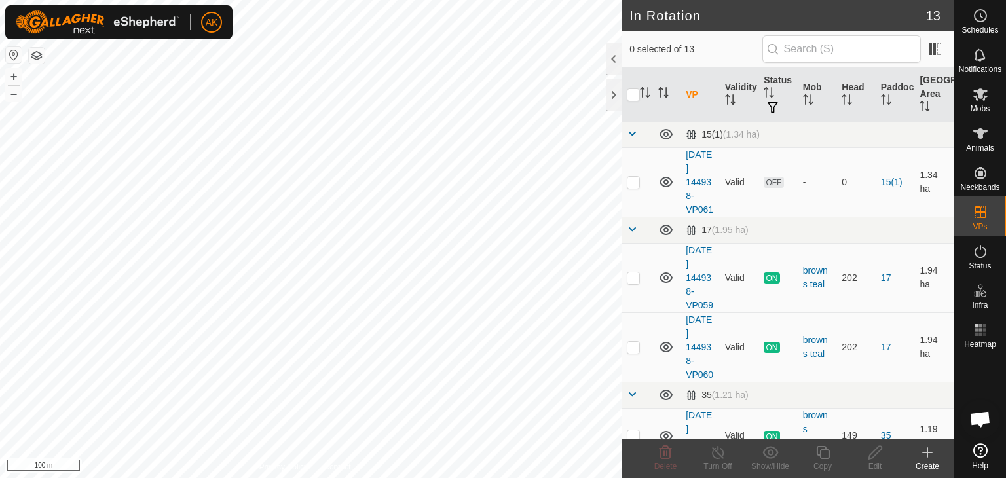
checkbox input "true"
click at [818, 452] on icon at bounding box center [823, 453] width 16 height 16
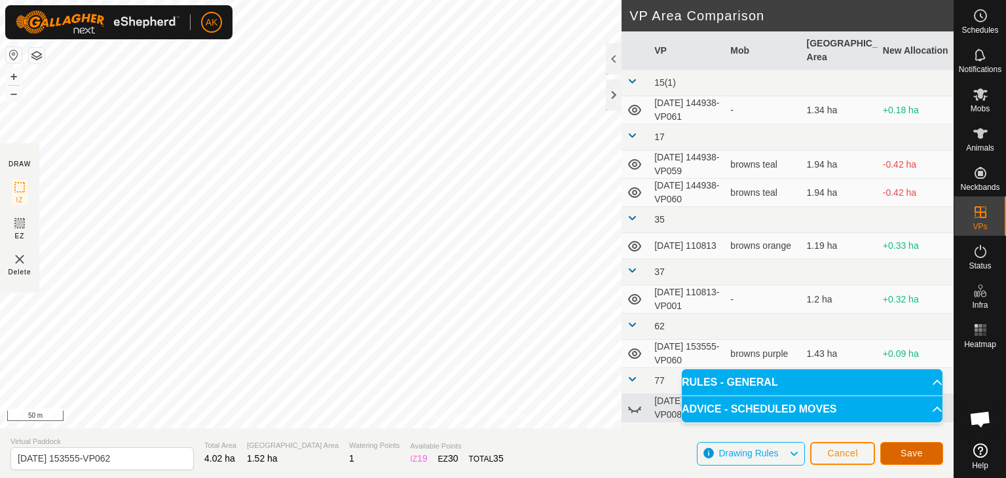
click at [904, 456] on span "Save" at bounding box center [911, 453] width 22 height 10
